Goal: Obtain resource: Download file/media

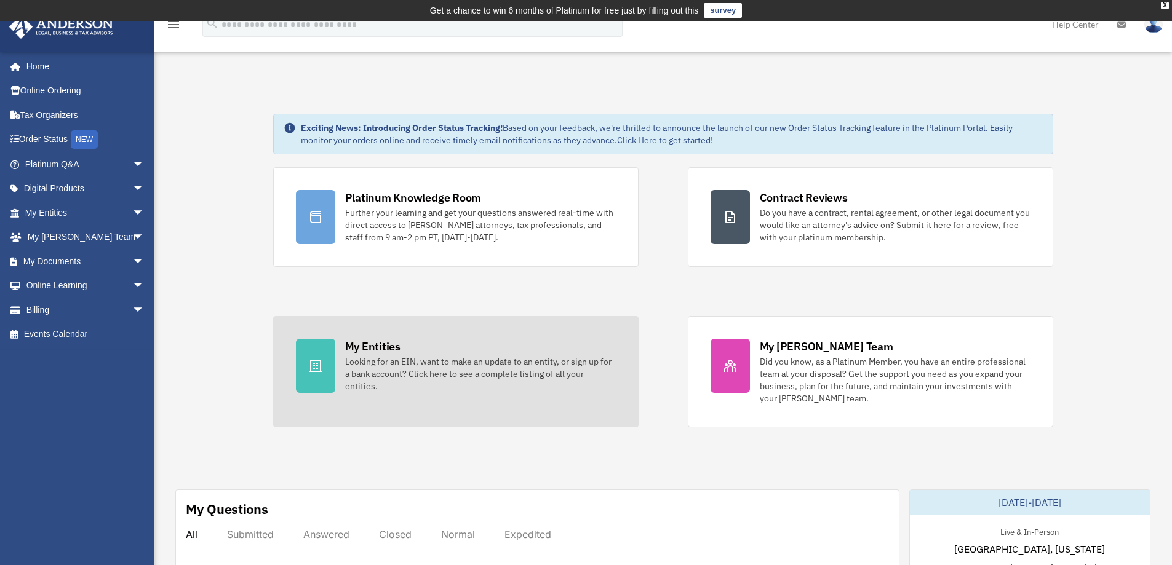
click at [376, 362] on div "Looking for an EIN, want to make an update to an entity, or sign up for a bank …" at bounding box center [480, 374] width 271 height 37
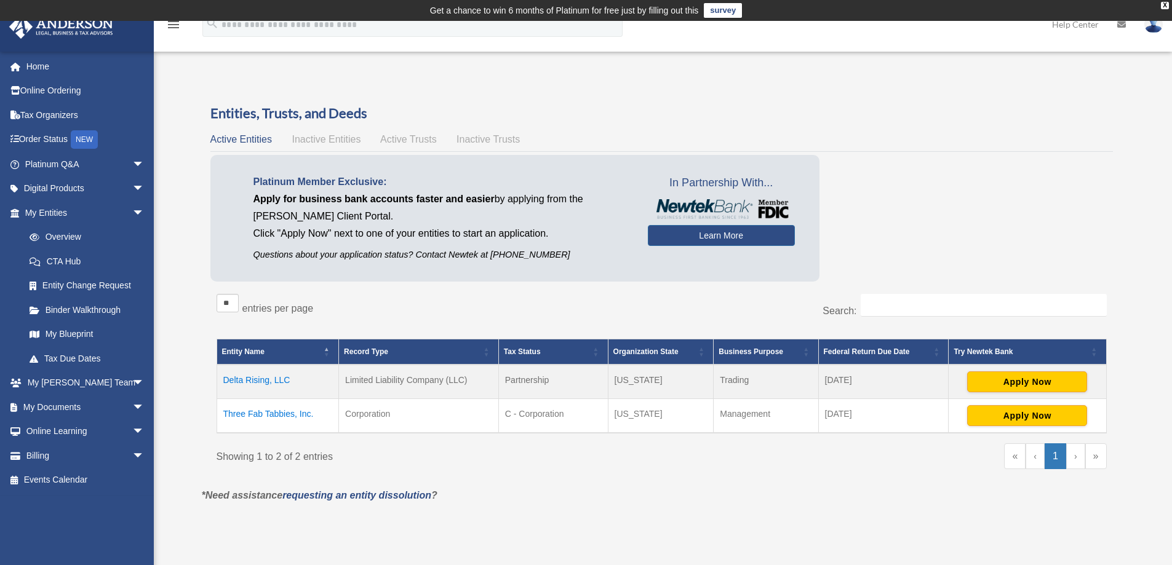
click at [1118, 22] on icon at bounding box center [1121, 24] width 9 height 9
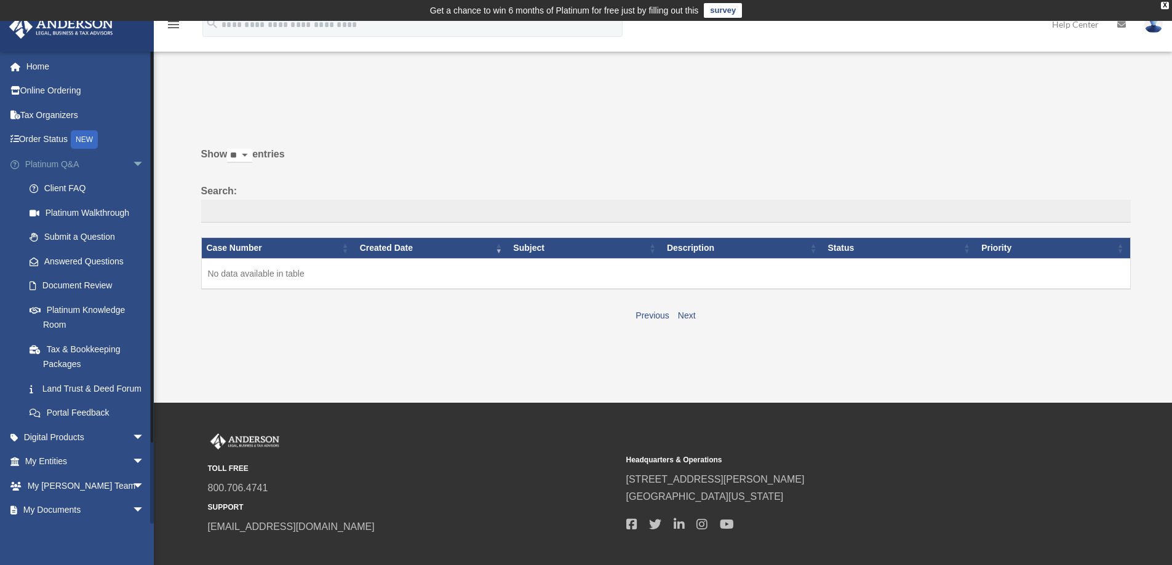
click at [132, 164] on span "arrow_drop_down" at bounding box center [144, 164] width 25 height 25
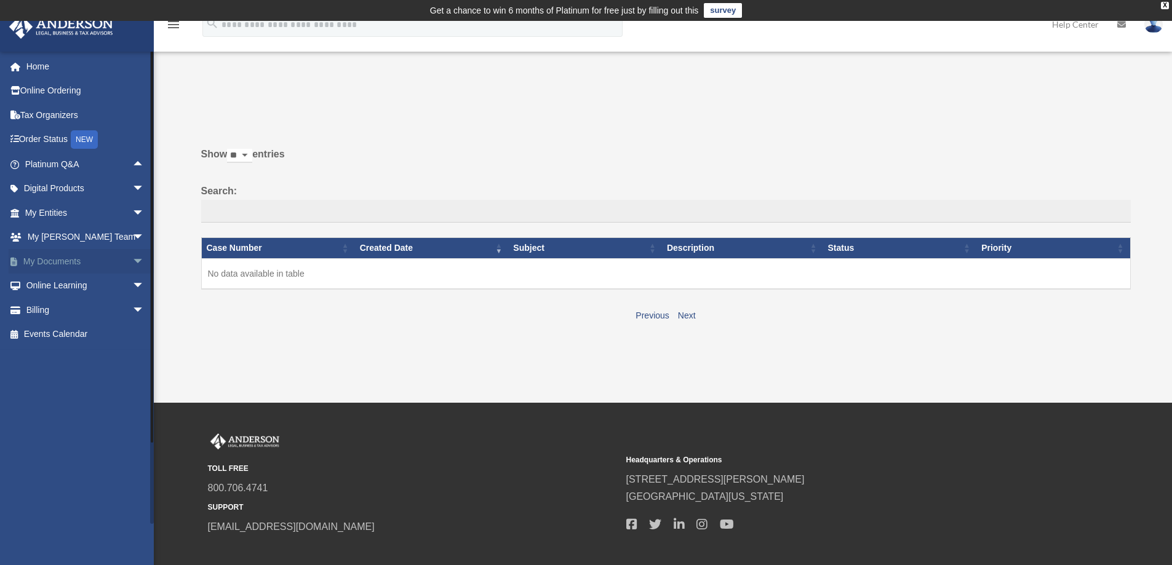
click at [63, 260] on link "My Documents arrow_drop_down" at bounding box center [86, 261] width 154 height 25
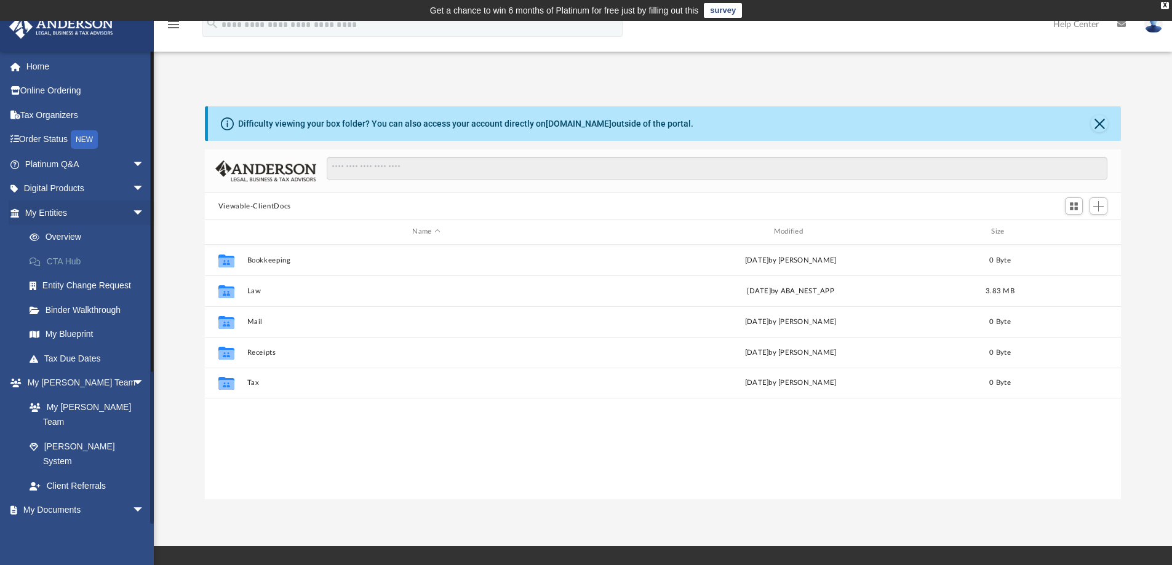
scroll to position [271, 907]
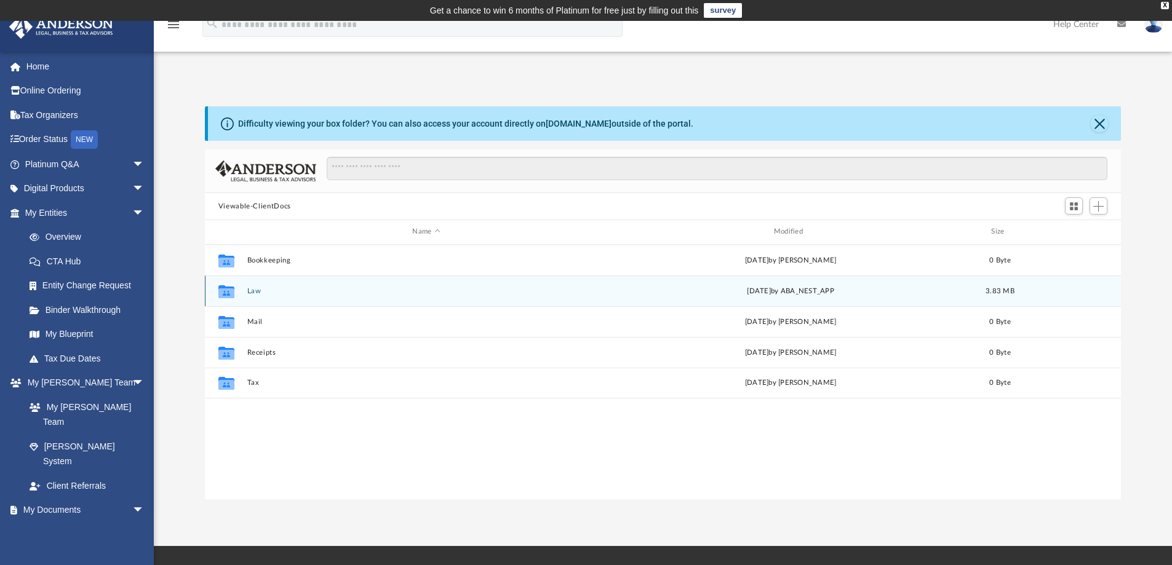
click at [244, 295] on div "Collaborated Folder Law Thu Jul 31 2025 by ABA_NEST_APP 3.83 MB" at bounding box center [663, 291] width 917 height 31
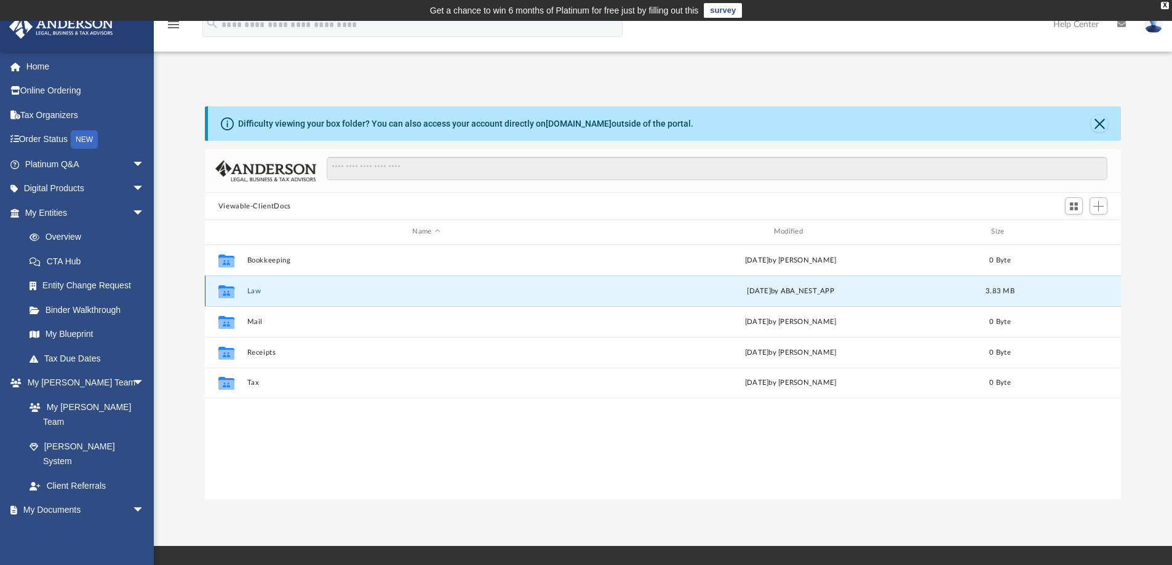
click at [269, 293] on button "Law" at bounding box center [426, 291] width 359 height 8
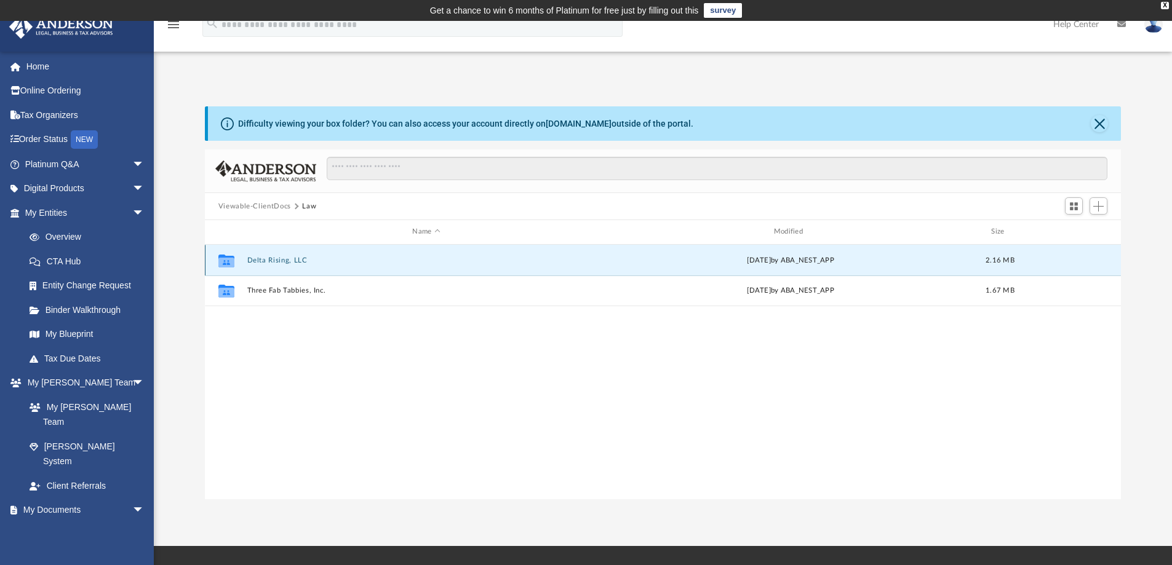
click at [261, 261] on button "Delta Rising, LLC" at bounding box center [426, 261] width 359 height 8
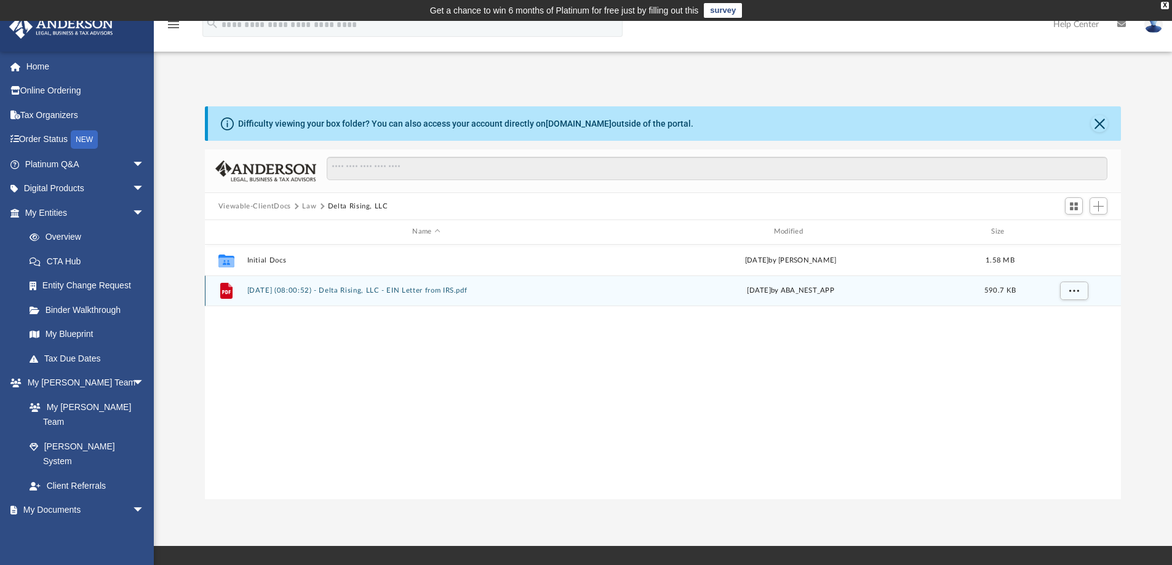
click at [275, 287] on button "2025.07.31 (08:00:52) - Delta Rising, LLC - EIN Letter from IRS.pdf" at bounding box center [426, 291] width 359 height 8
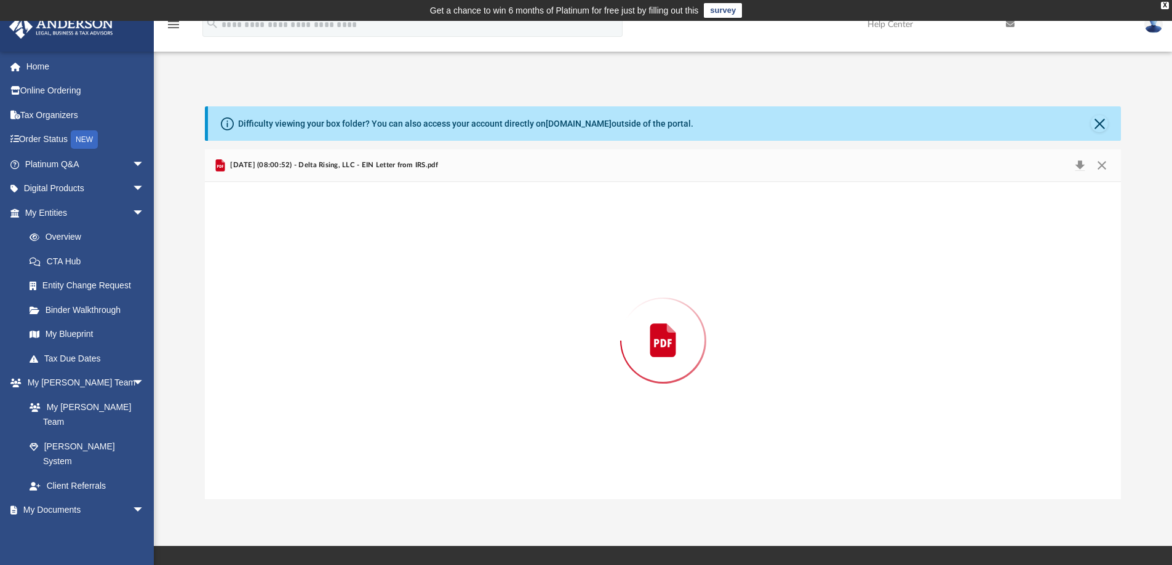
click at [275, 287] on div "Preview" at bounding box center [663, 340] width 917 height 317
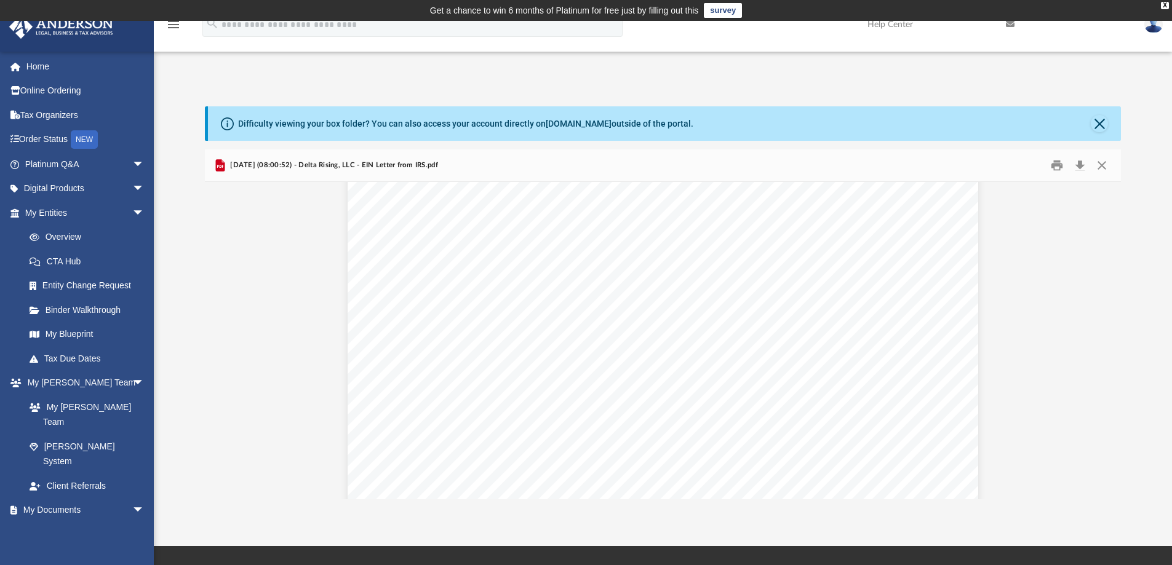
scroll to position [17, 0]
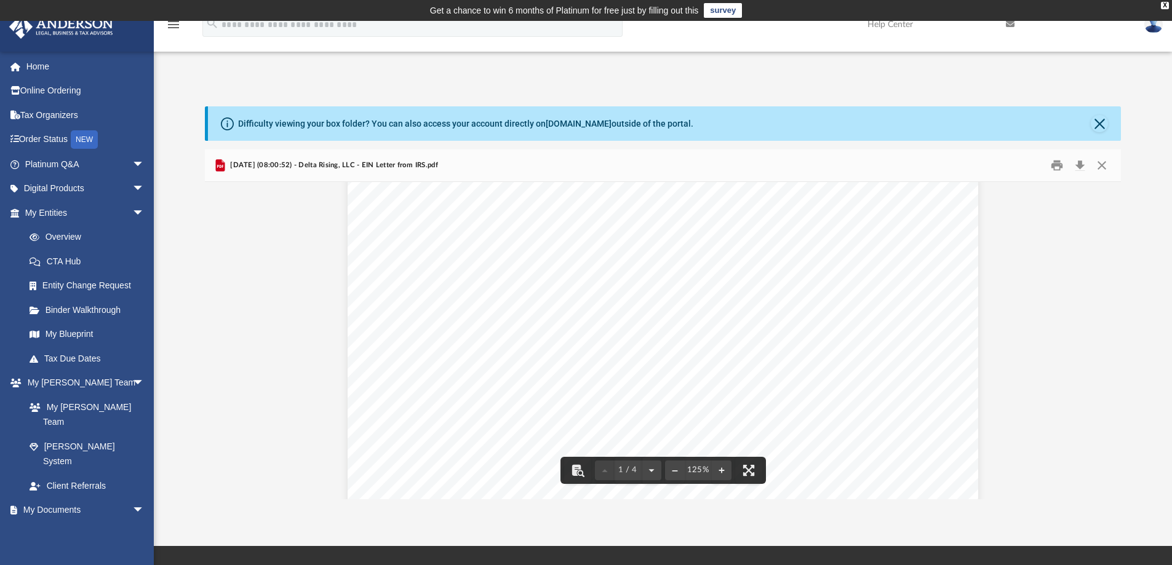
click at [1101, 122] on button "Close" at bounding box center [1099, 123] width 17 height 17
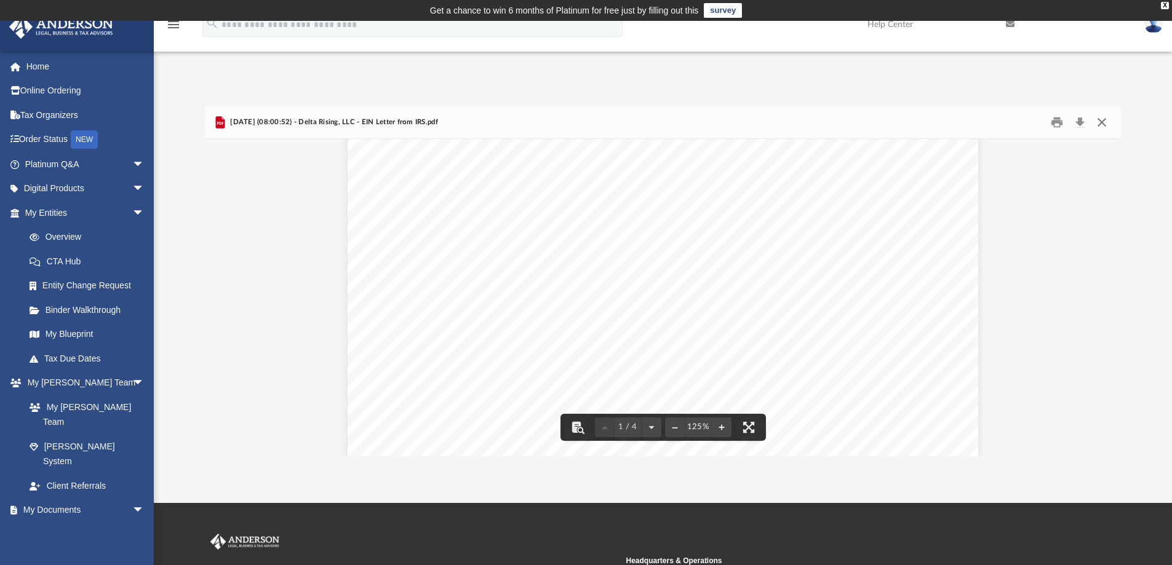
click at [1104, 122] on button "Close" at bounding box center [1102, 122] width 22 height 19
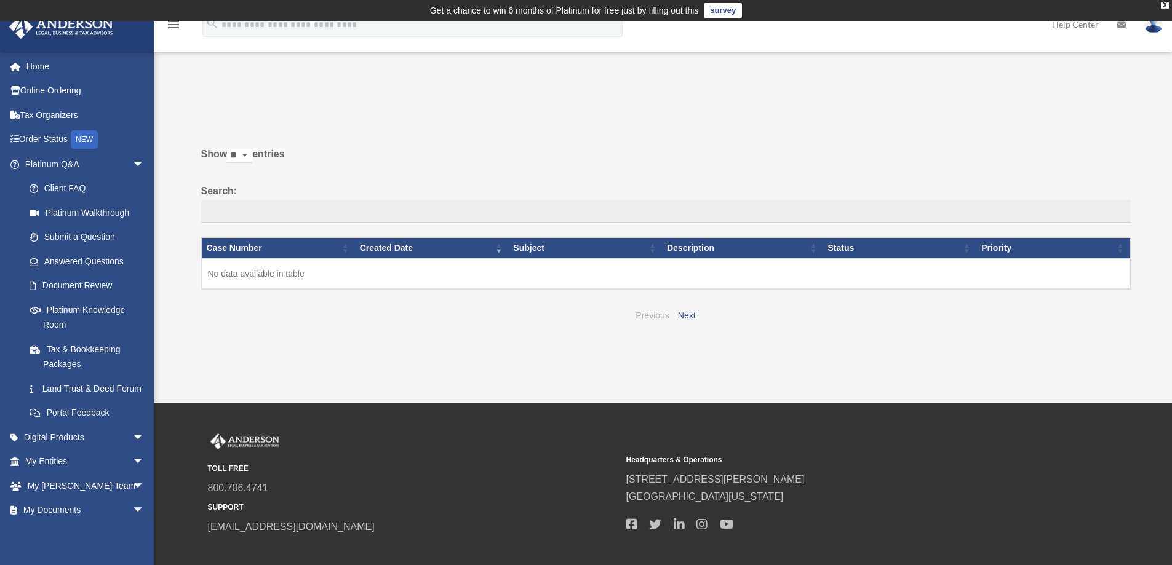
click at [651, 313] on link "Previous" at bounding box center [652, 316] width 33 height 10
click at [41, 66] on link "Home" at bounding box center [86, 66] width 154 height 25
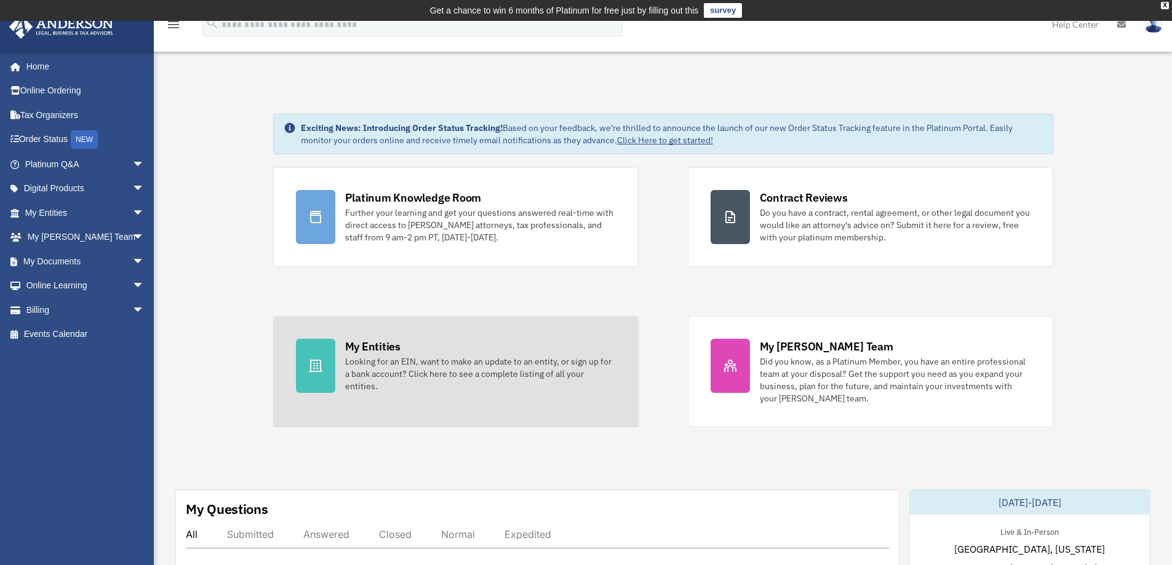
click at [391, 373] on div "Looking for an EIN, want to make an update to an entity, or sign up for a bank …" at bounding box center [480, 374] width 271 height 37
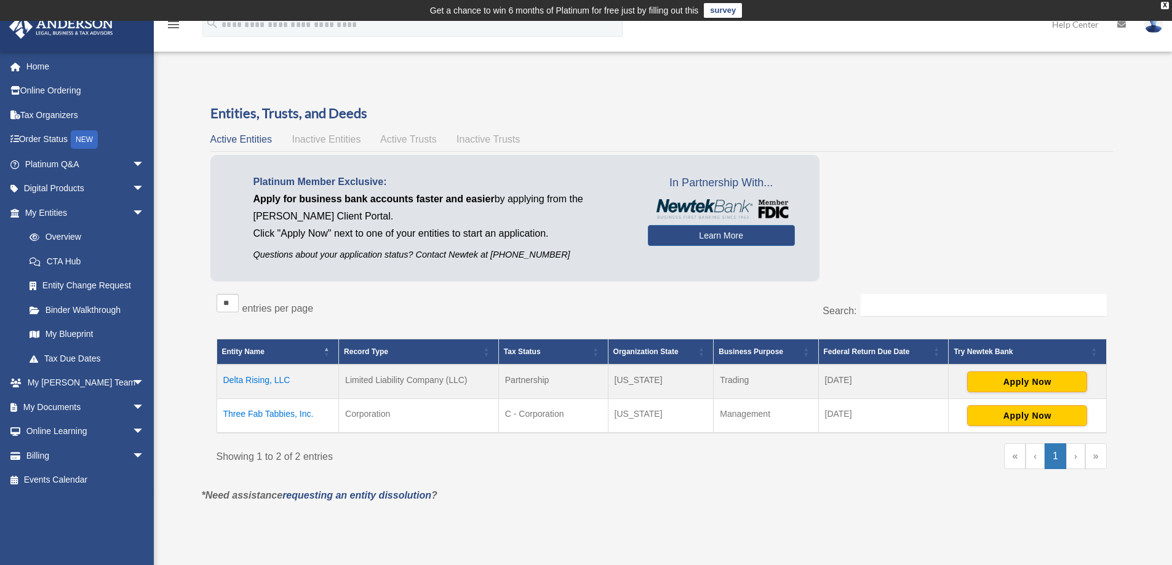
click at [249, 415] on td "Three Fab Tabbies, Inc." at bounding box center [278, 416] width 122 height 34
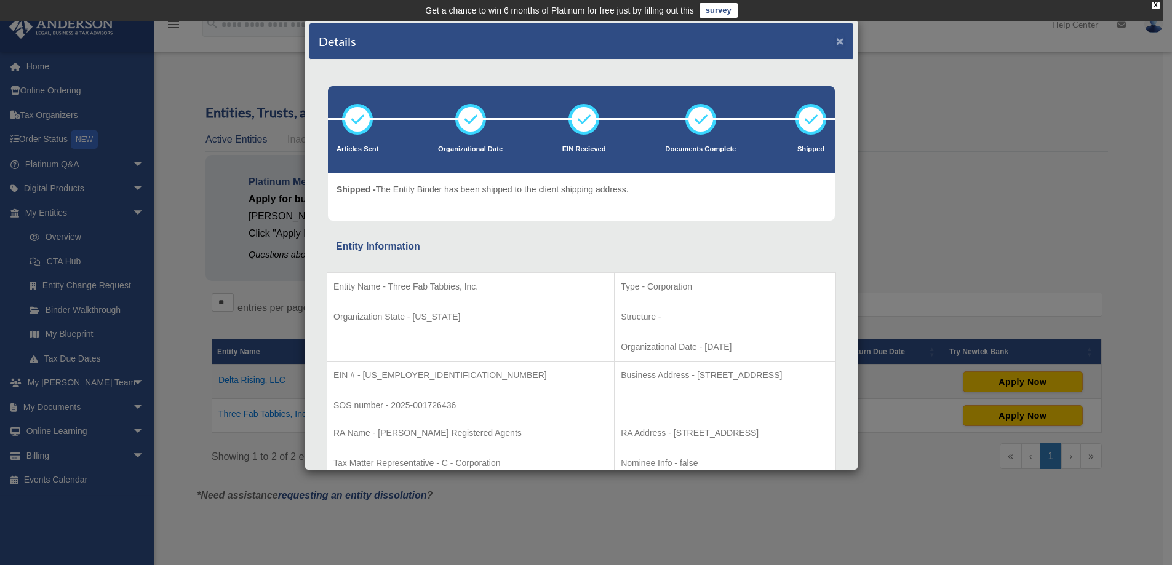
click at [836, 42] on button "×" at bounding box center [840, 40] width 8 height 13
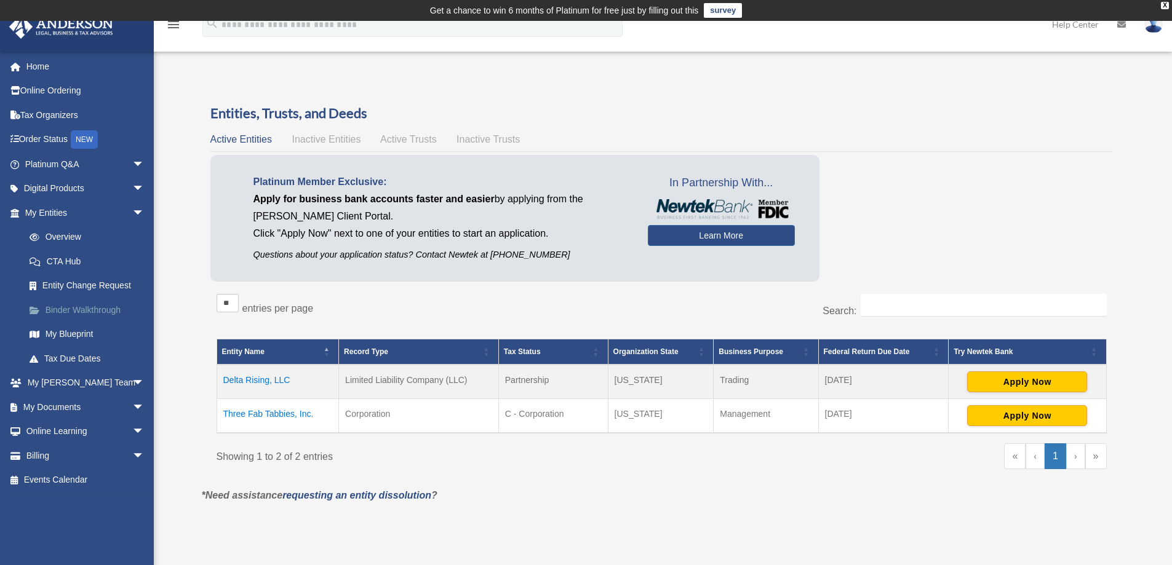
click at [59, 310] on link "Binder Walkthrough" at bounding box center [90, 310] width 146 height 25
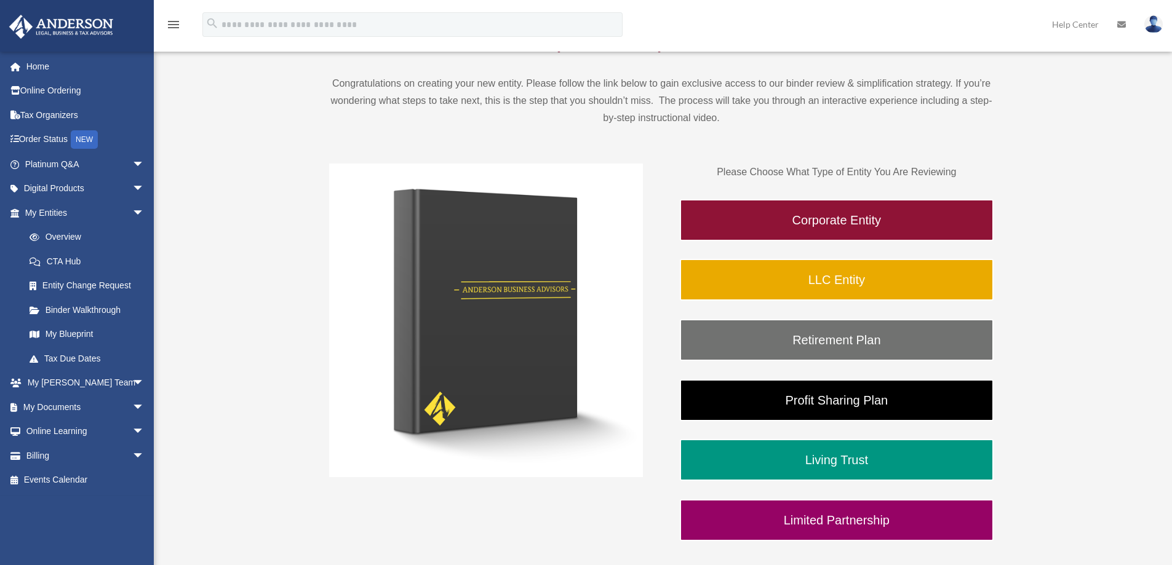
scroll to position [154, 0]
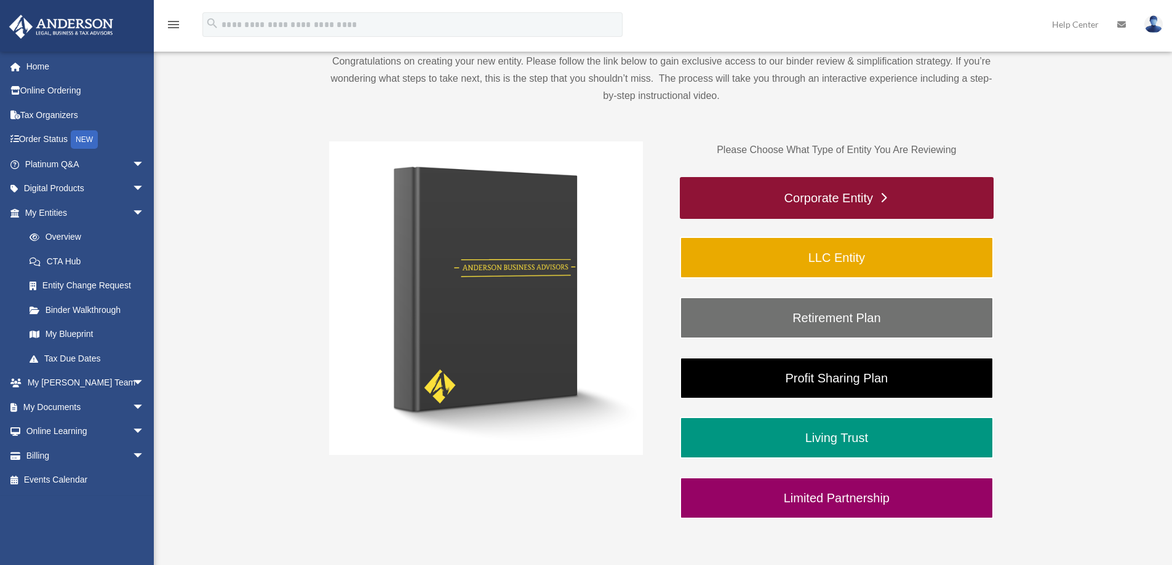
click at [821, 202] on link "Corporate Entity" at bounding box center [837, 198] width 314 height 42
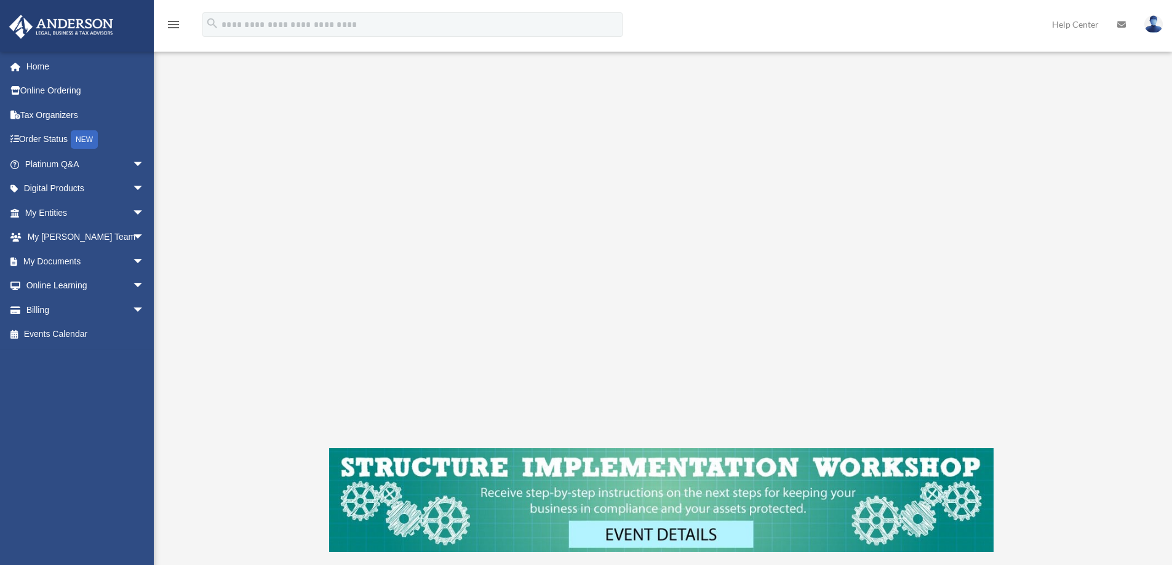
scroll to position [191, 0]
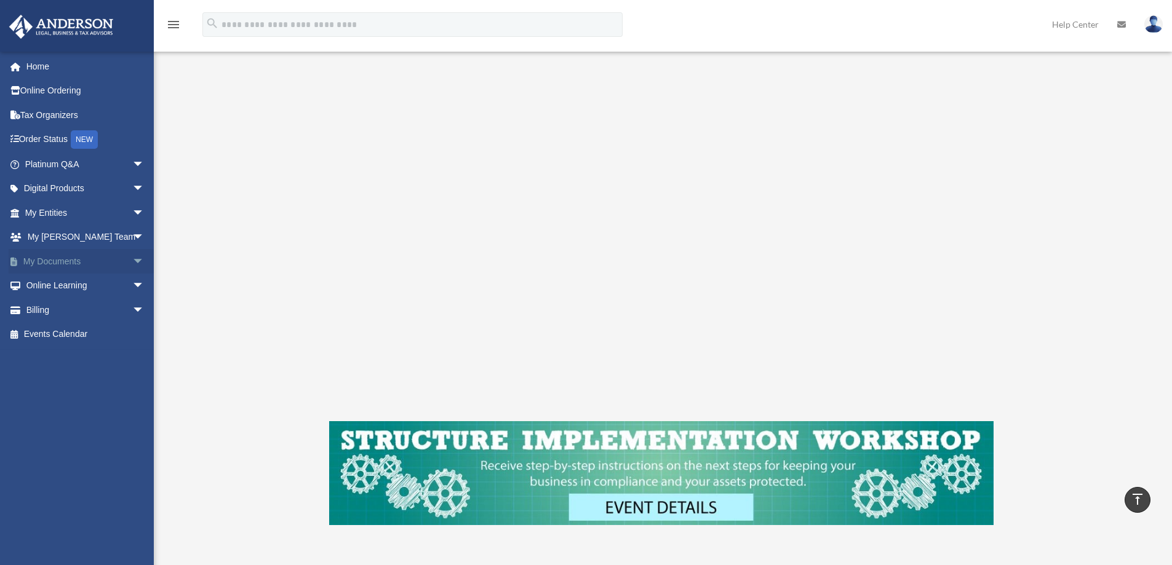
scroll to position [207, 0]
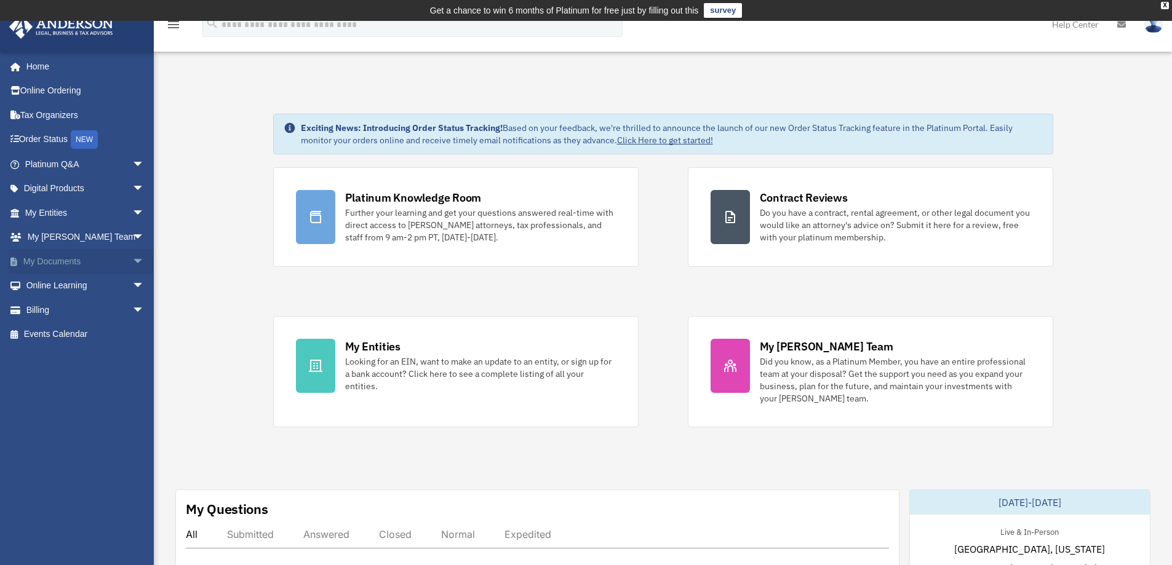
click at [44, 262] on link "My Documents arrow_drop_down" at bounding box center [86, 261] width 154 height 25
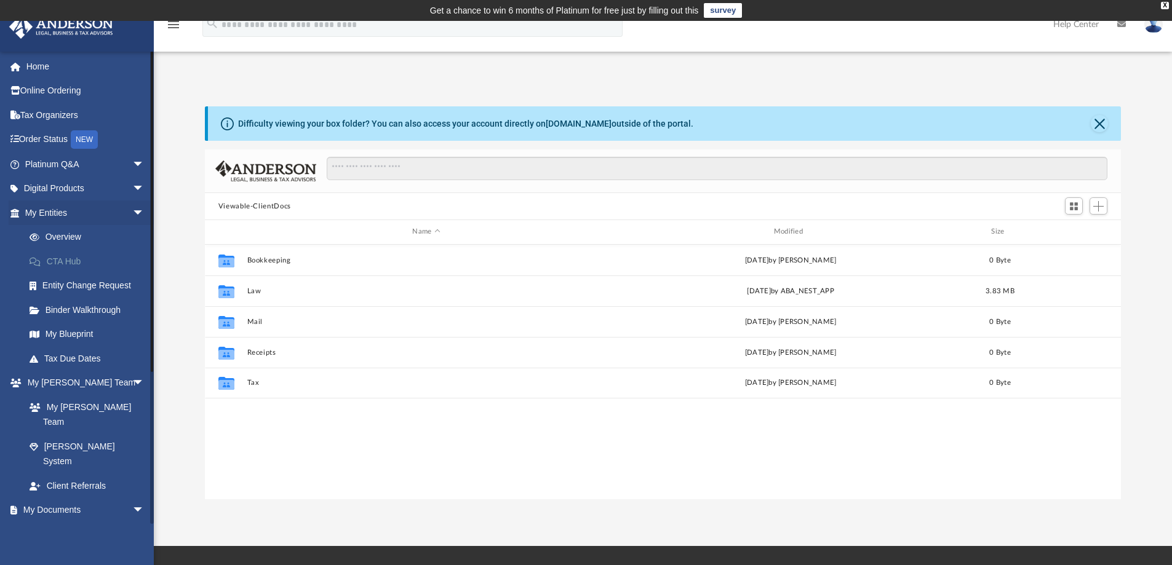
scroll to position [271, 907]
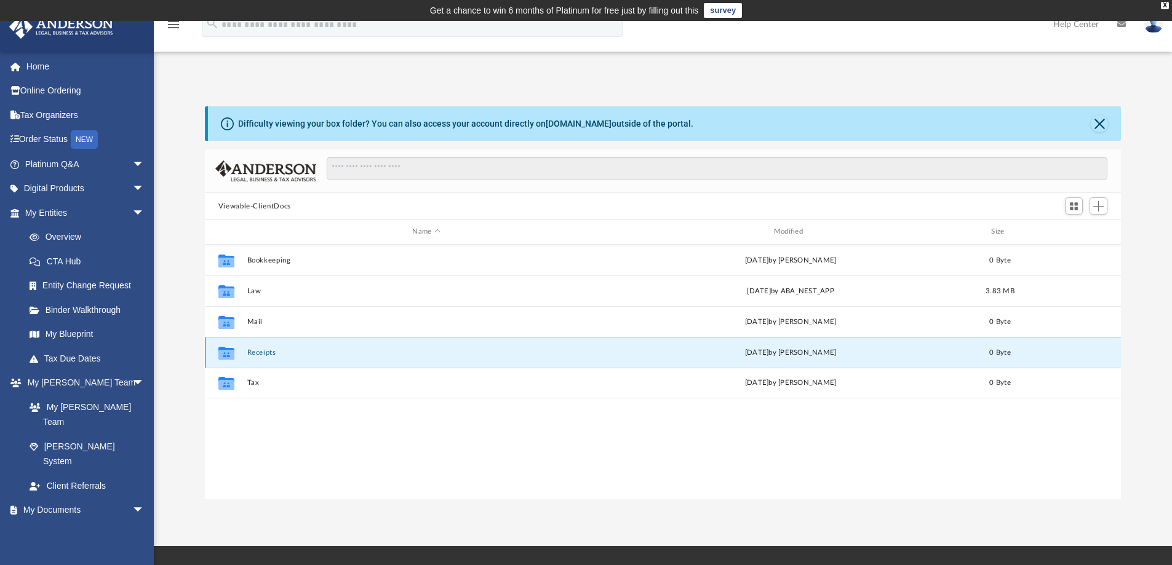
click at [252, 351] on button "Receipts" at bounding box center [426, 353] width 359 height 8
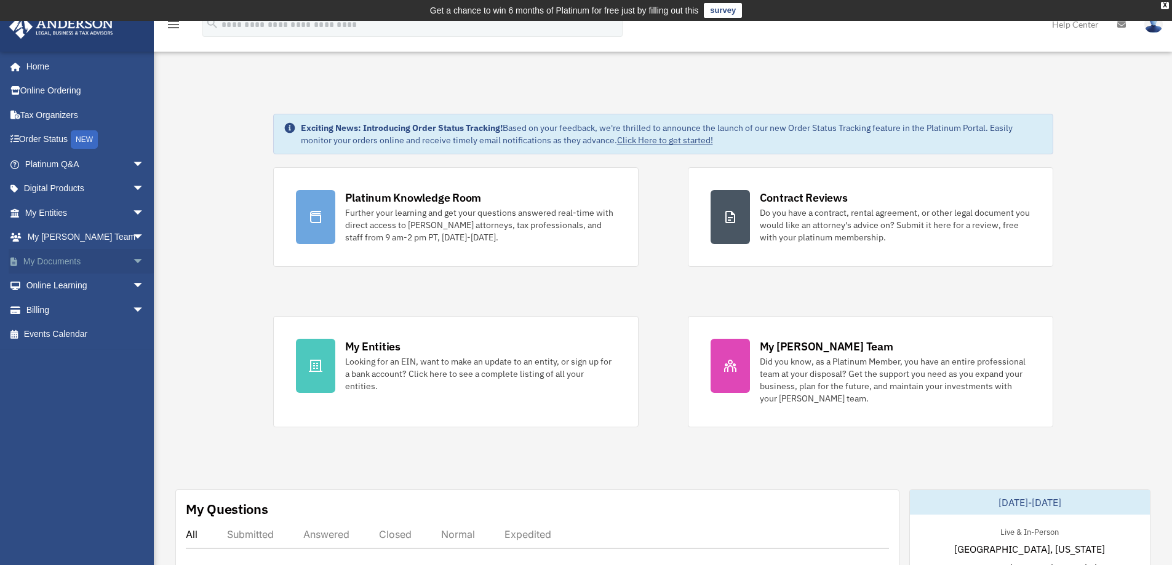
click at [50, 261] on link "My Documents arrow_drop_down" at bounding box center [86, 261] width 154 height 25
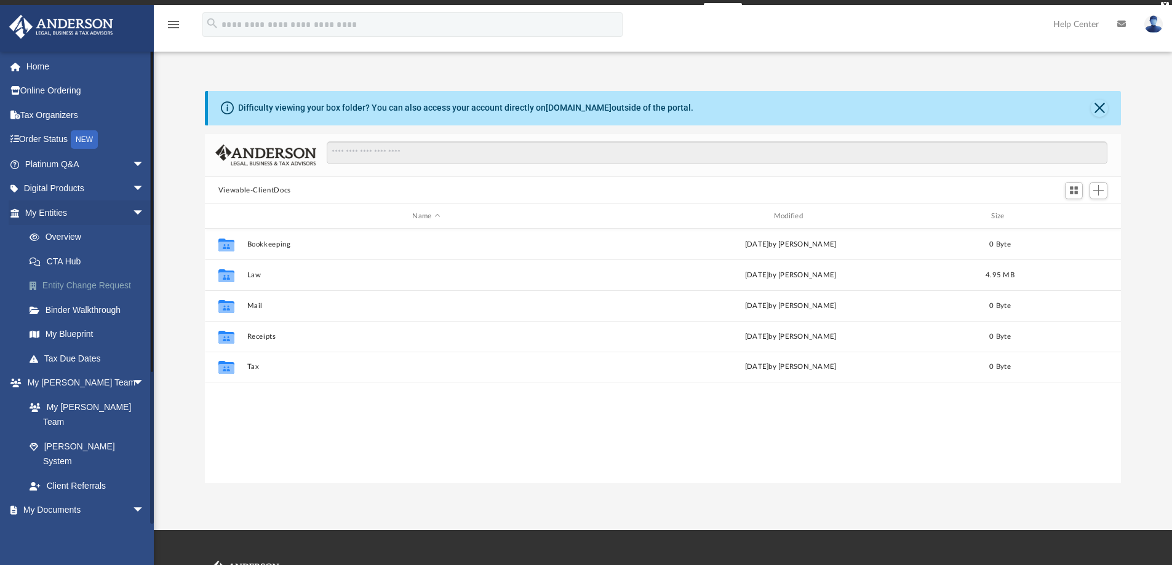
scroll to position [271, 907]
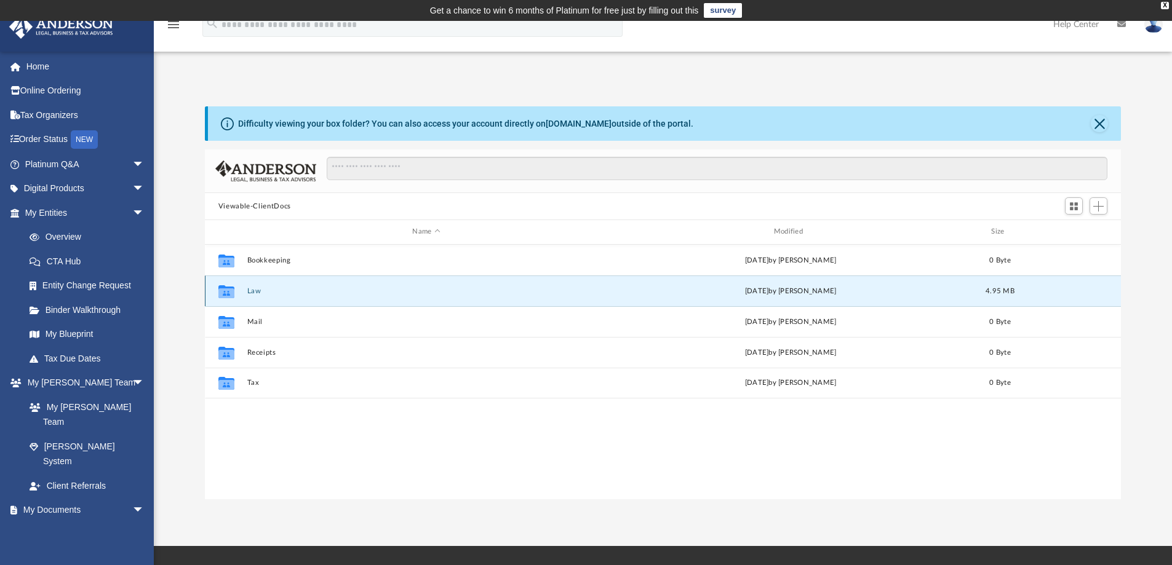
click at [258, 295] on button "Law" at bounding box center [426, 291] width 359 height 8
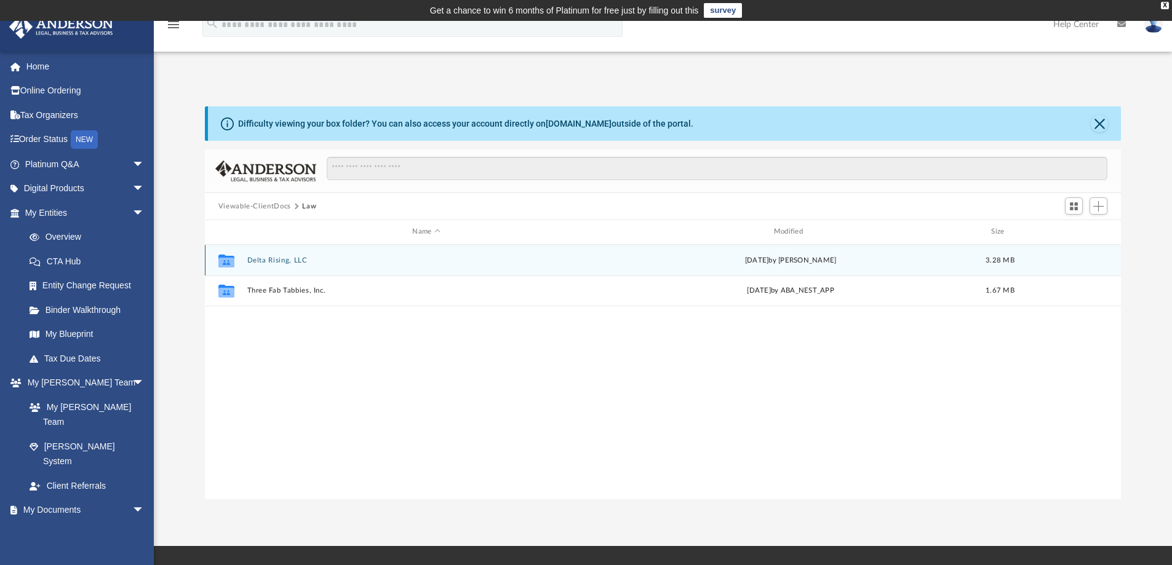
click at [277, 261] on button "Delta Rising, LLC" at bounding box center [426, 261] width 359 height 8
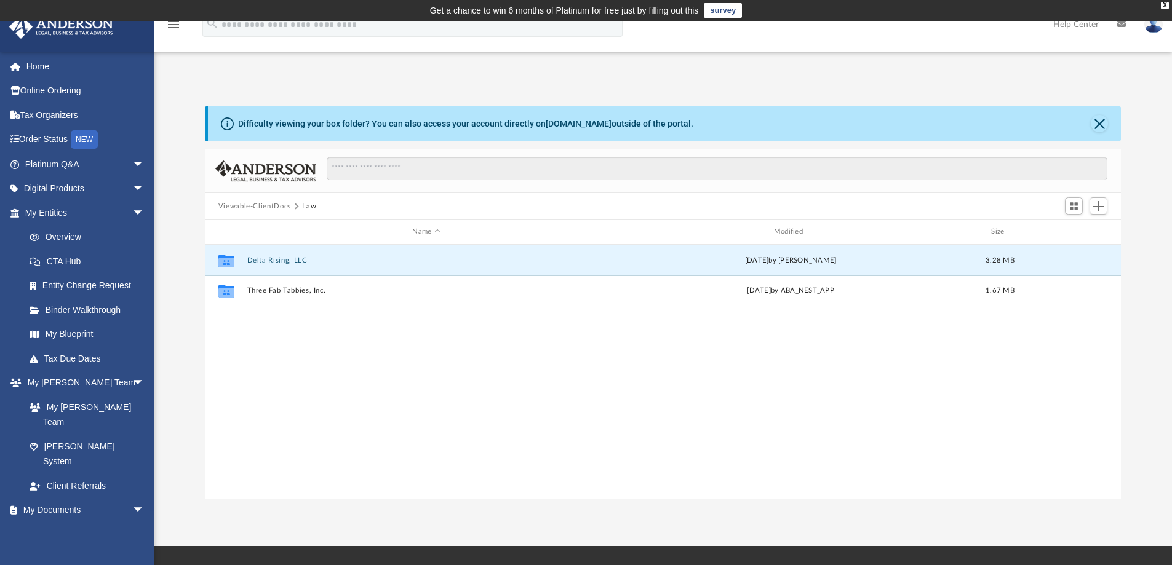
click at [277, 261] on button "Delta Rising, LLC" at bounding box center [426, 261] width 359 height 8
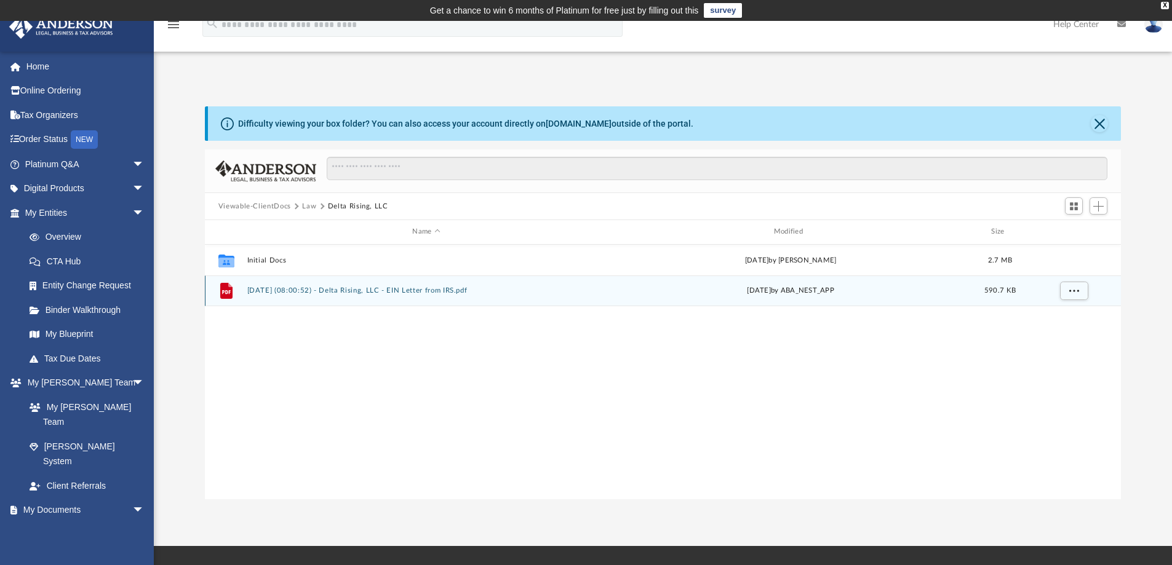
click at [301, 294] on button "2025.07.31 (08:00:52) - Delta Rising, LLC - EIN Letter from IRS.pdf" at bounding box center [426, 291] width 359 height 8
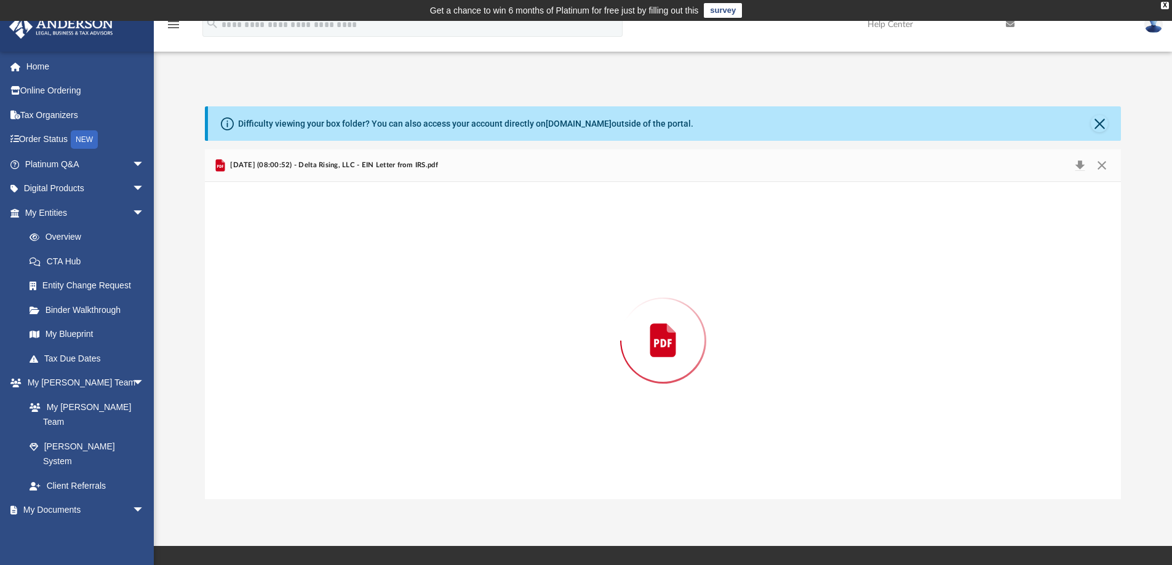
click at [301, 294] on div "Preview" at bounding box center [663, 340] width 917 height 317
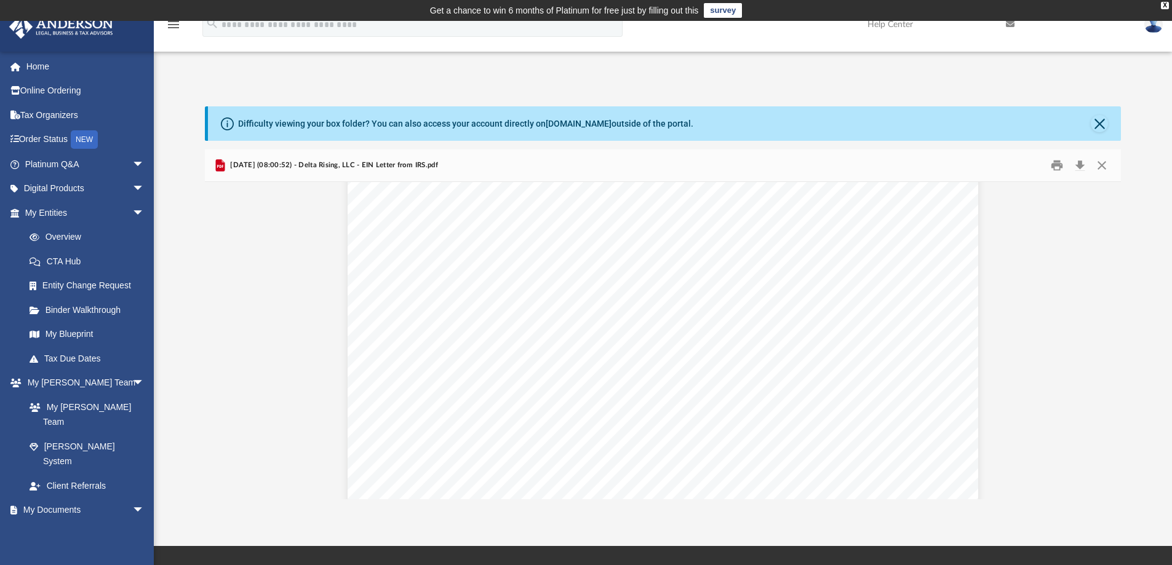
scroll to position [0, 0]
click at [1058, 164] on button "Print" at bounding box center [1057, 165] width 25 height 19
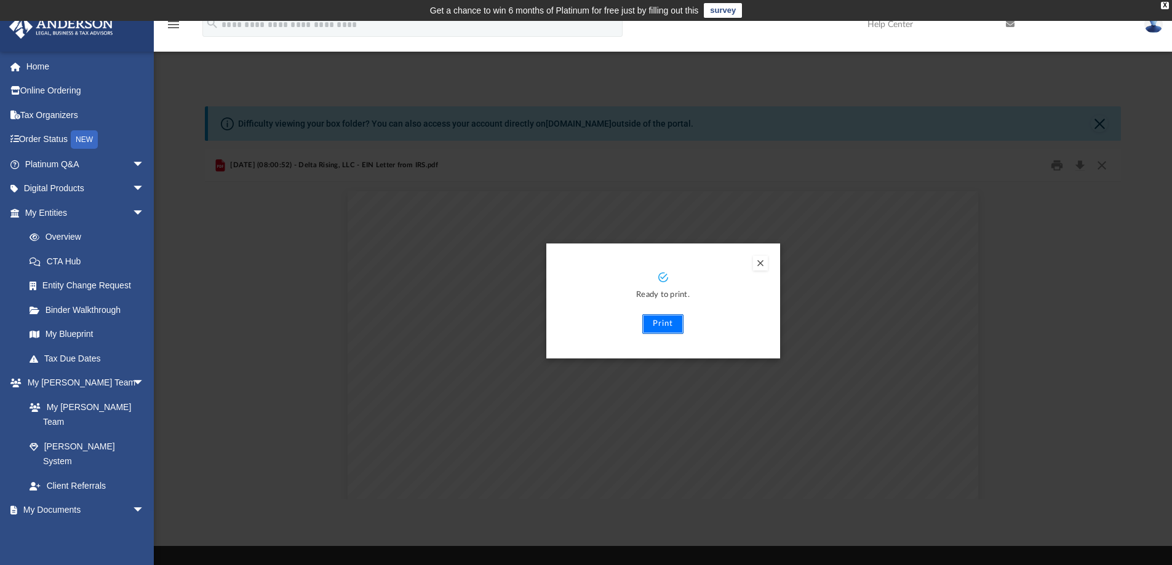
click at [653, 324] on button "Print" at bounding box center [662, 324] width 41 height 20
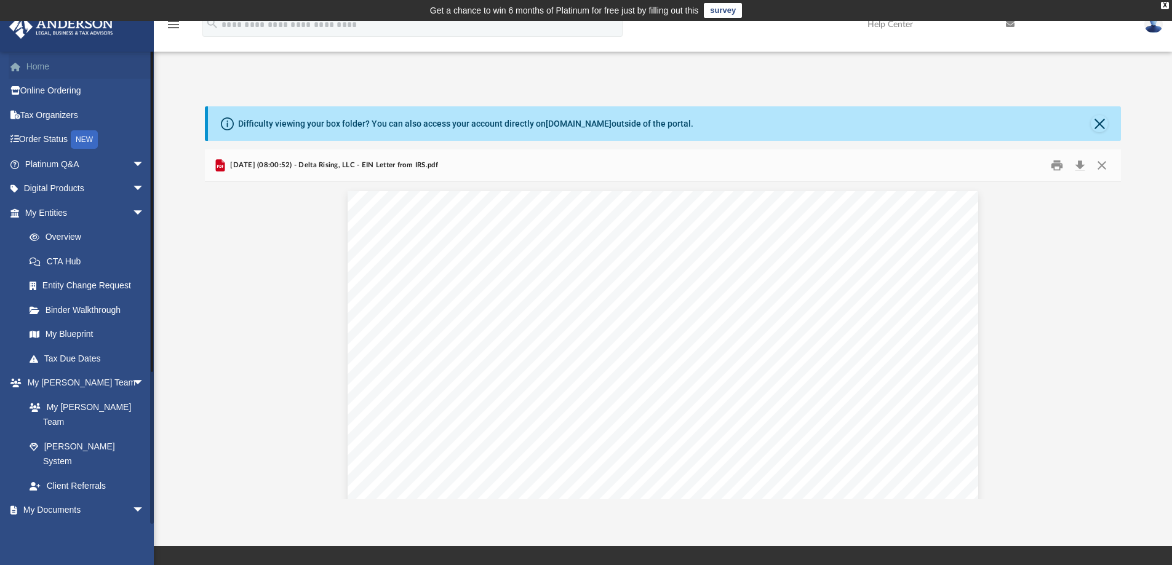
click at [29, 73] on link "Home" at bounding box center [86, 66] width 154 height 25
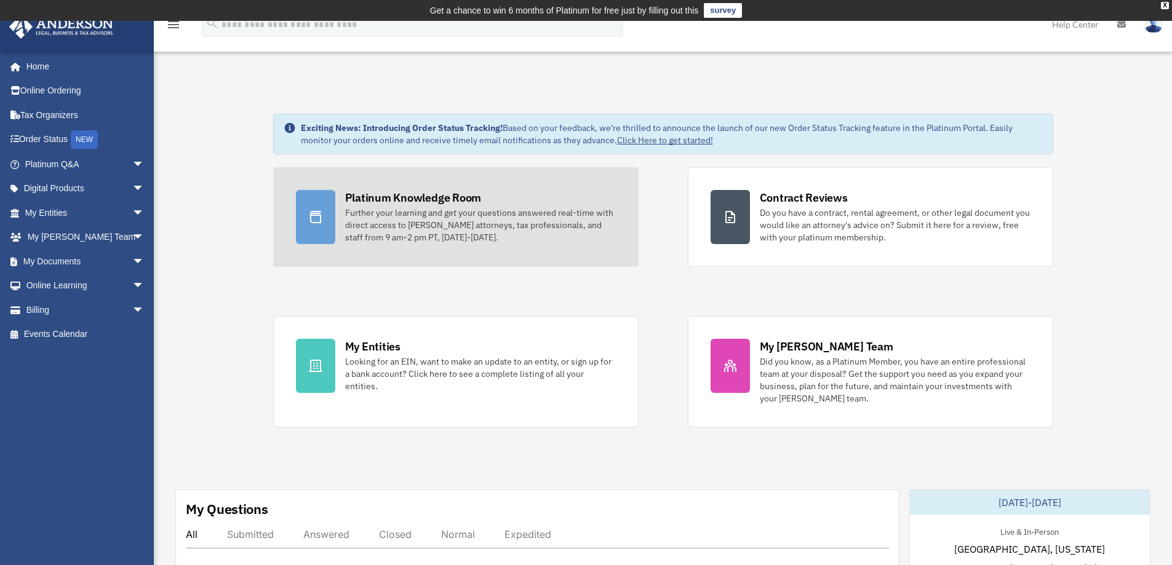
click at [453, 217] on div "Further your learning and get your questions answered real-time with direct acc…" at bounding box center [480, 225] width 271 height 37
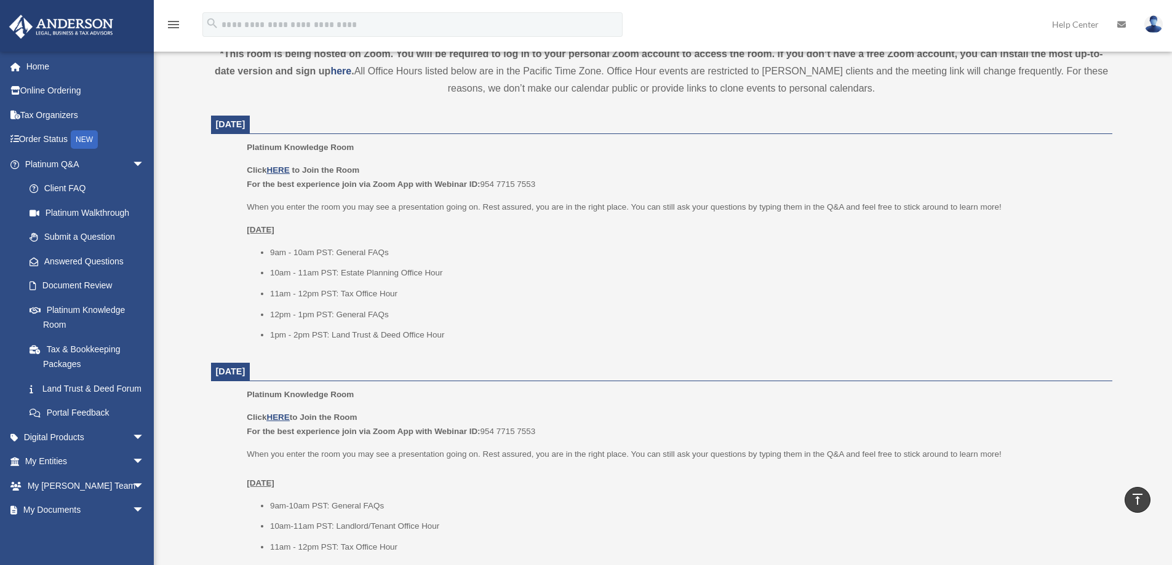
scroll to position [457, 0]
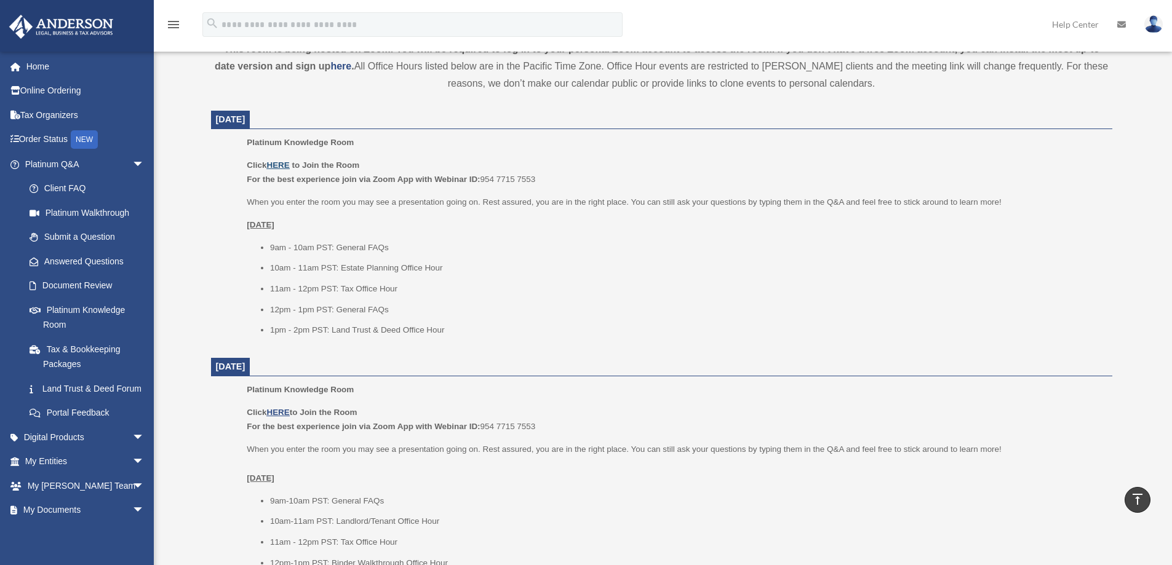
click at [276, 164] on u "HERE" at bounding box center [277, 165] width 23 height 9
